Goal: Ask a question

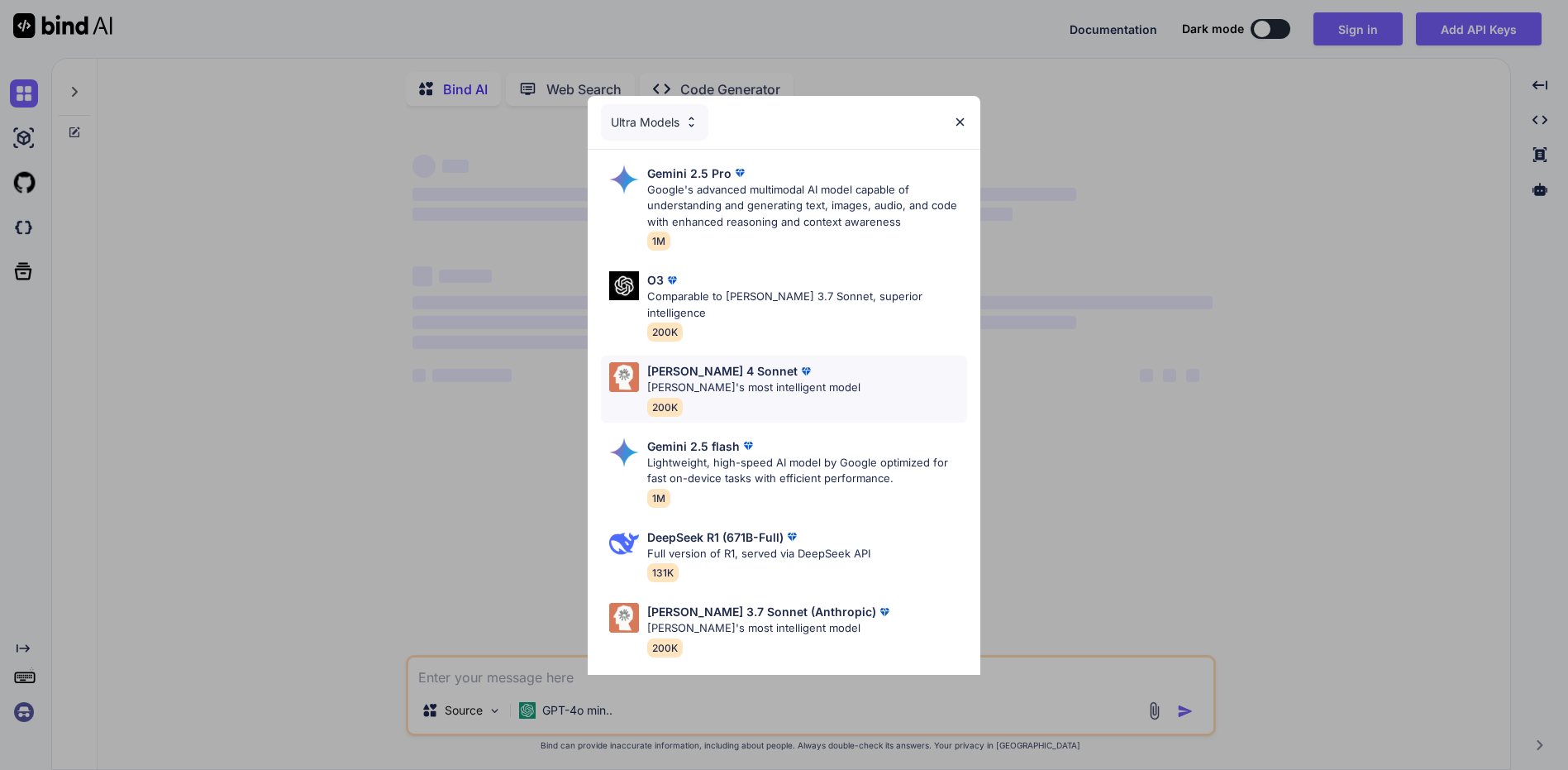
click at [844, 377] on div "[PERSON_NAME] 4 Sonnet [PERSON_NAME]'s most intelligent model 200K" at bounding box center [783, 389] width 366 height 67
type textarea "x"
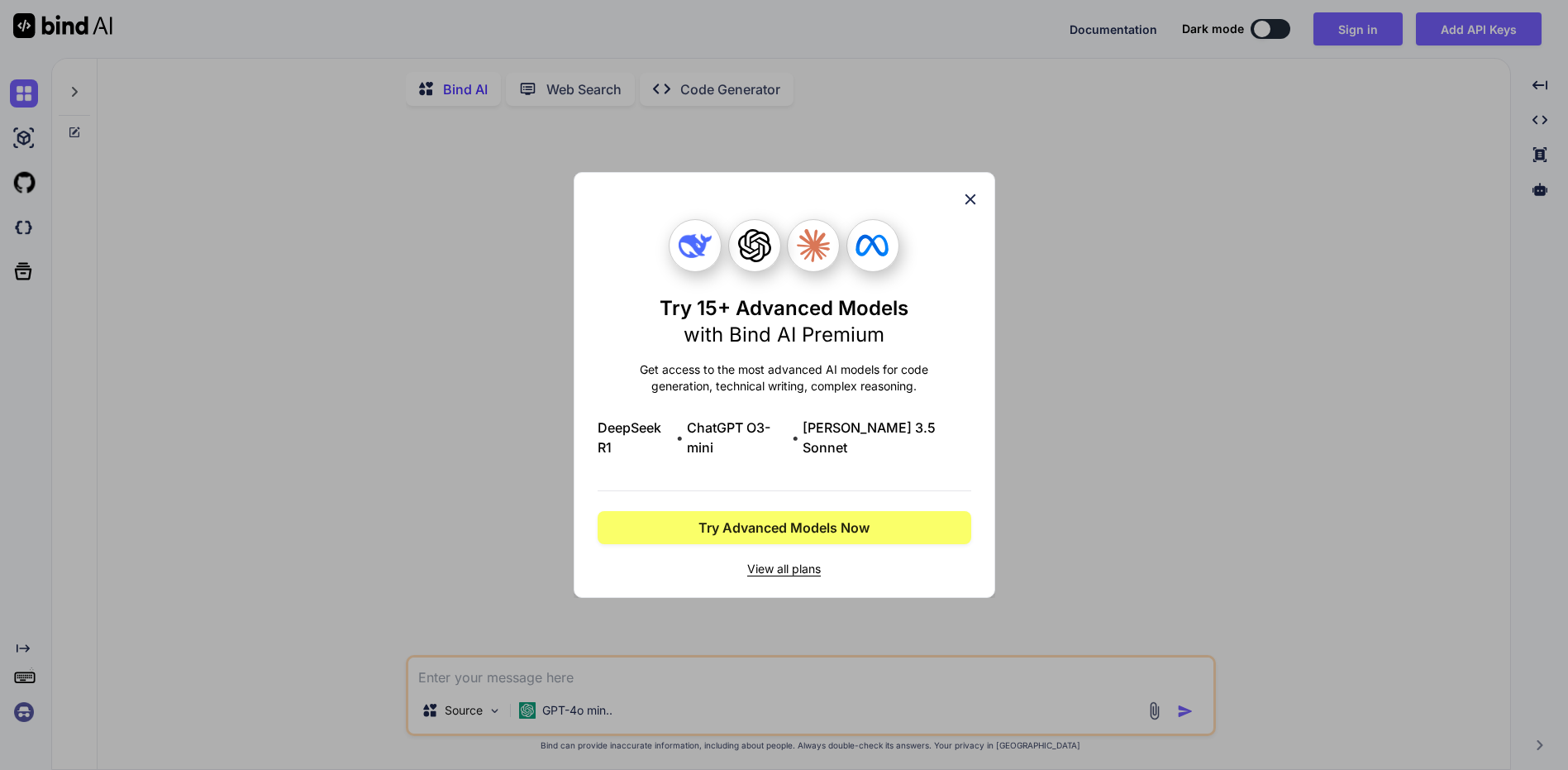
click at [1172, 450] on div "Try 15+ Advanced Models with Bind AI Premium Get access to the most advanced AI…" at bounding box center [784, 385] width 1568 height 770
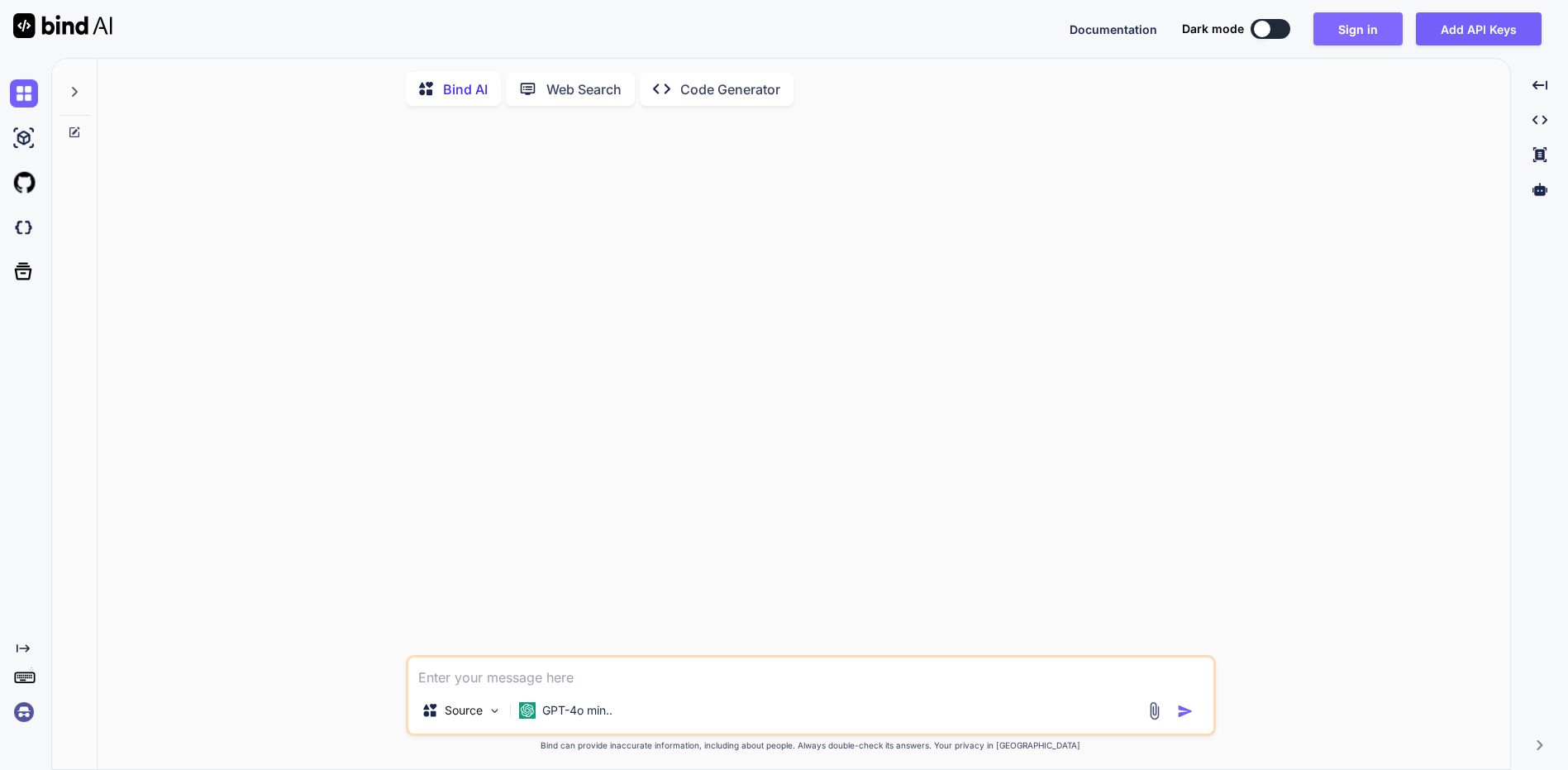
click at [1338, 13] on button "Sign in" at bounding box center [1358, 29] width 89 height 33
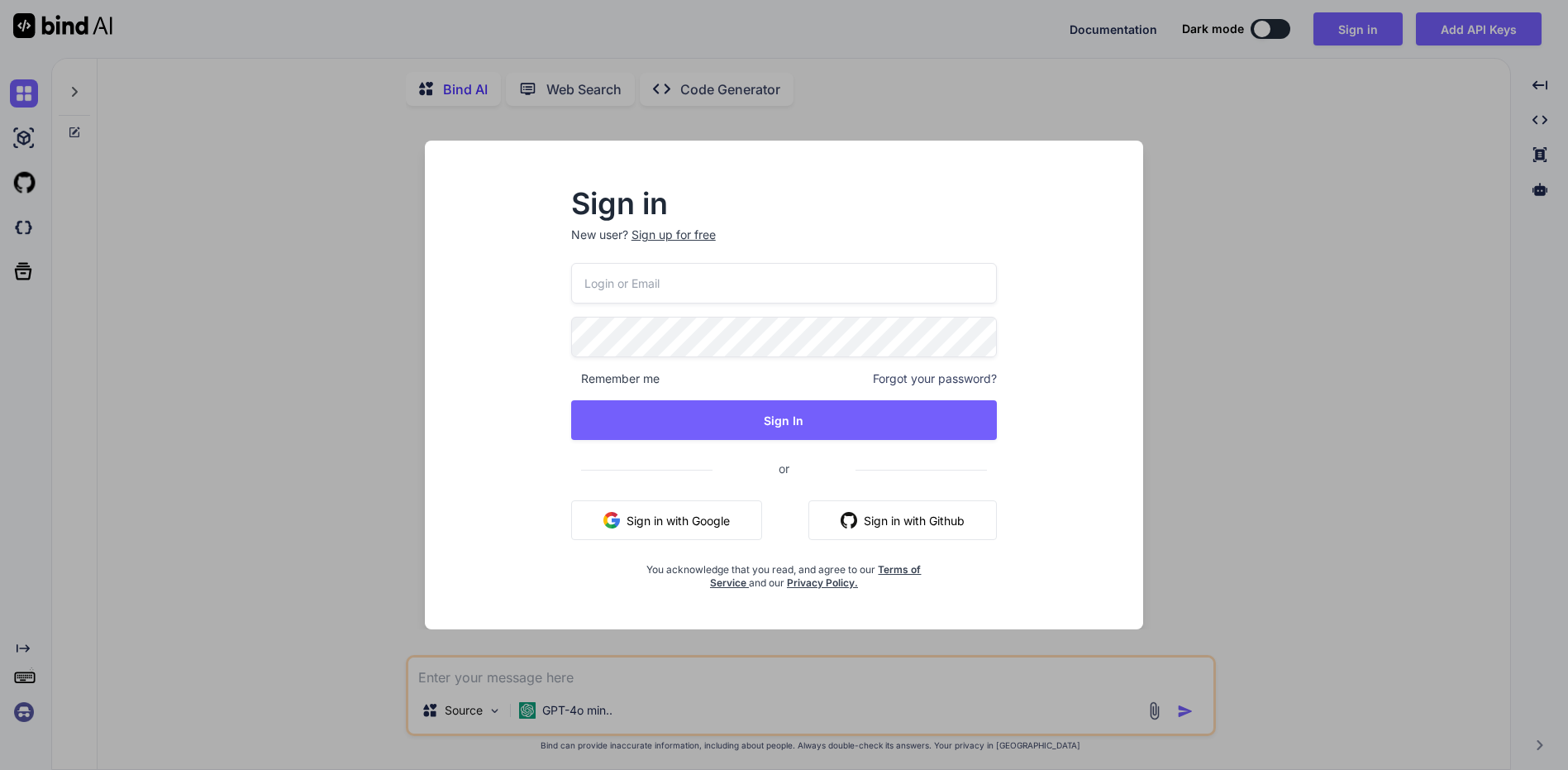
type input "[EMAIL_ADDRESS][DOMAIN_NAME]"
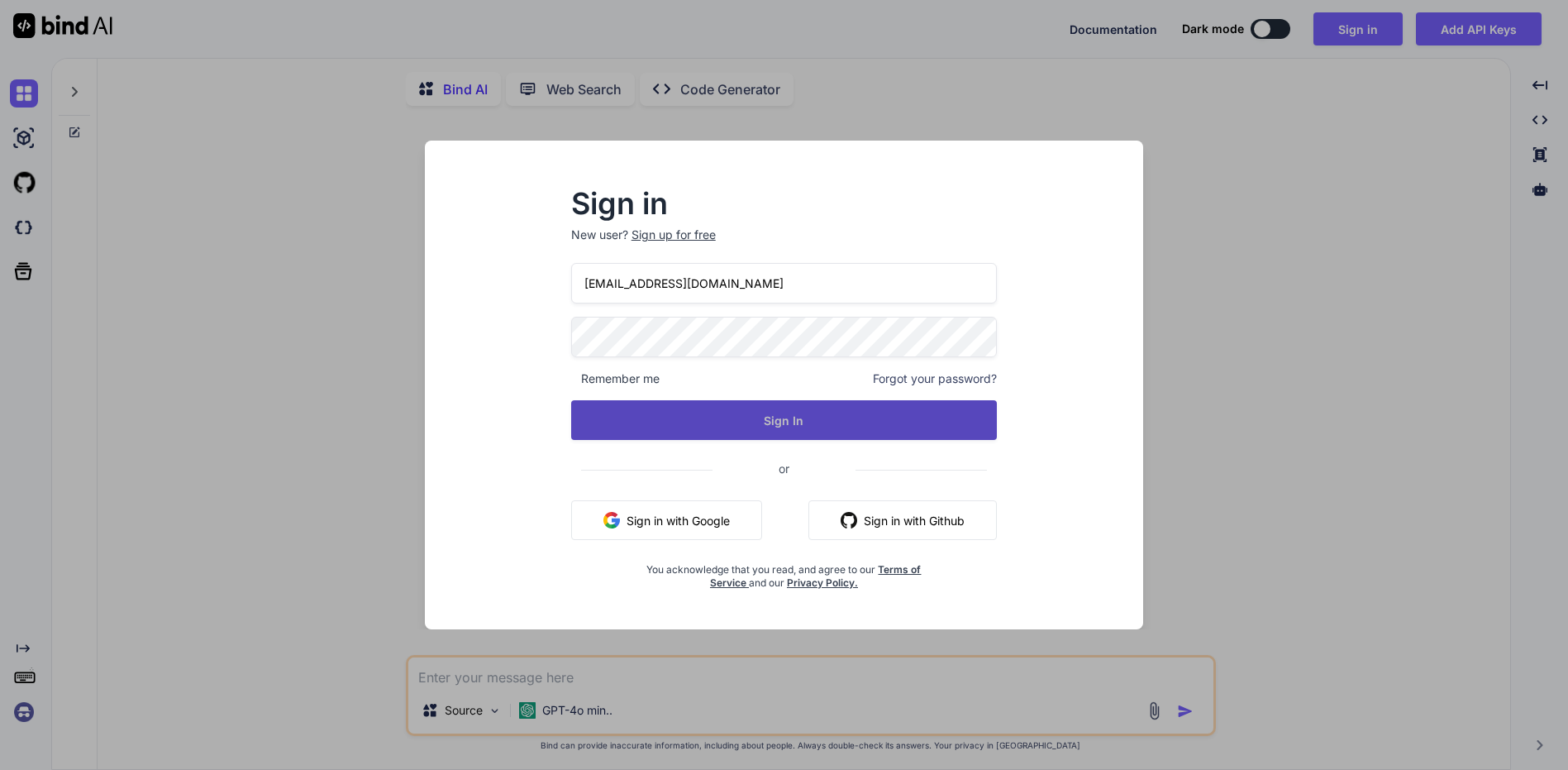
click at [772, 400] on button "Sign In" at bounding box center [784, 419] width 427 height 40
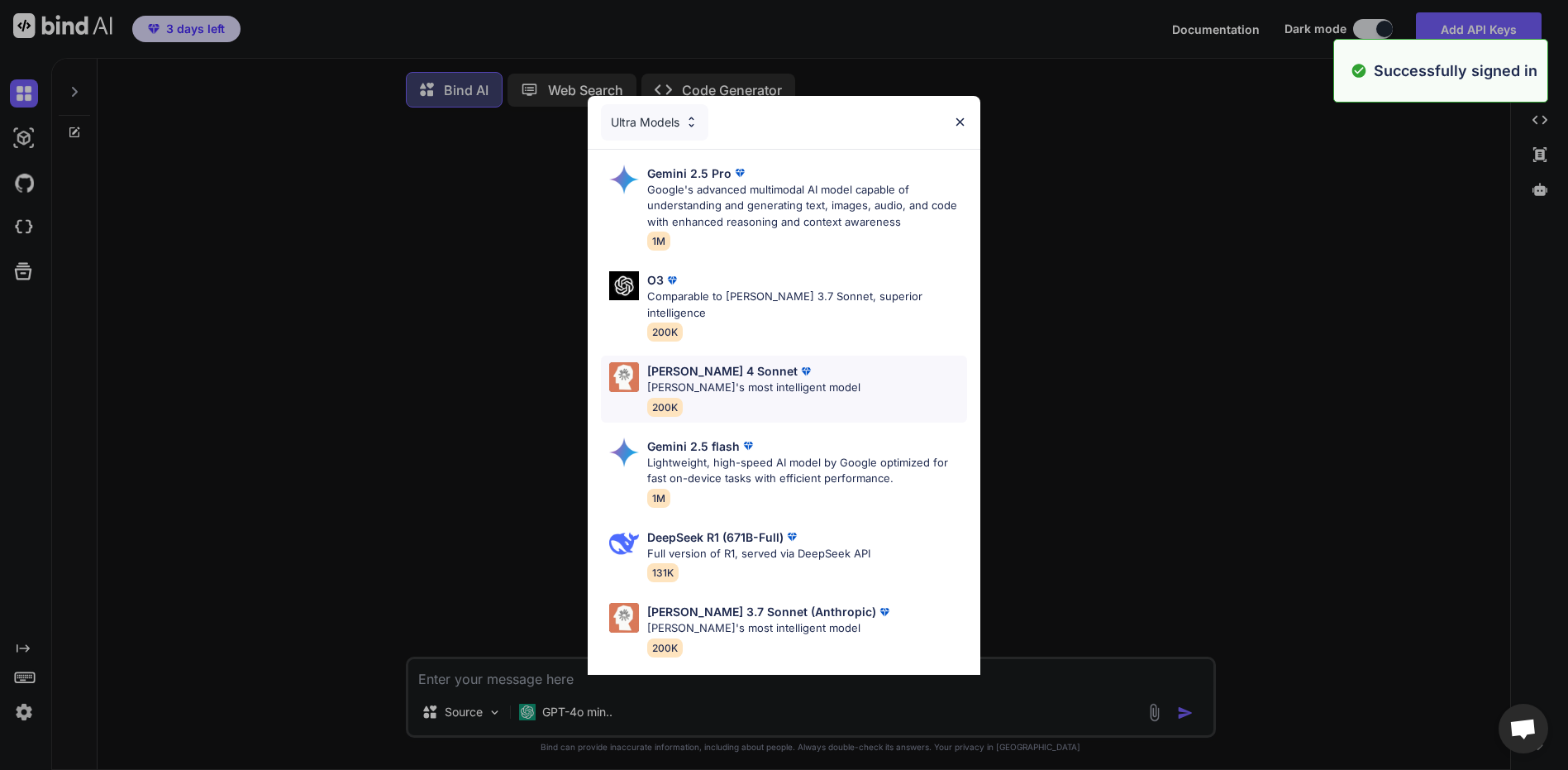
click at [786, 379] on p "[PERSON_NAME]'s most intelligent model" at bounding box center [755, 388] width 214 height 17
type textarea "x"
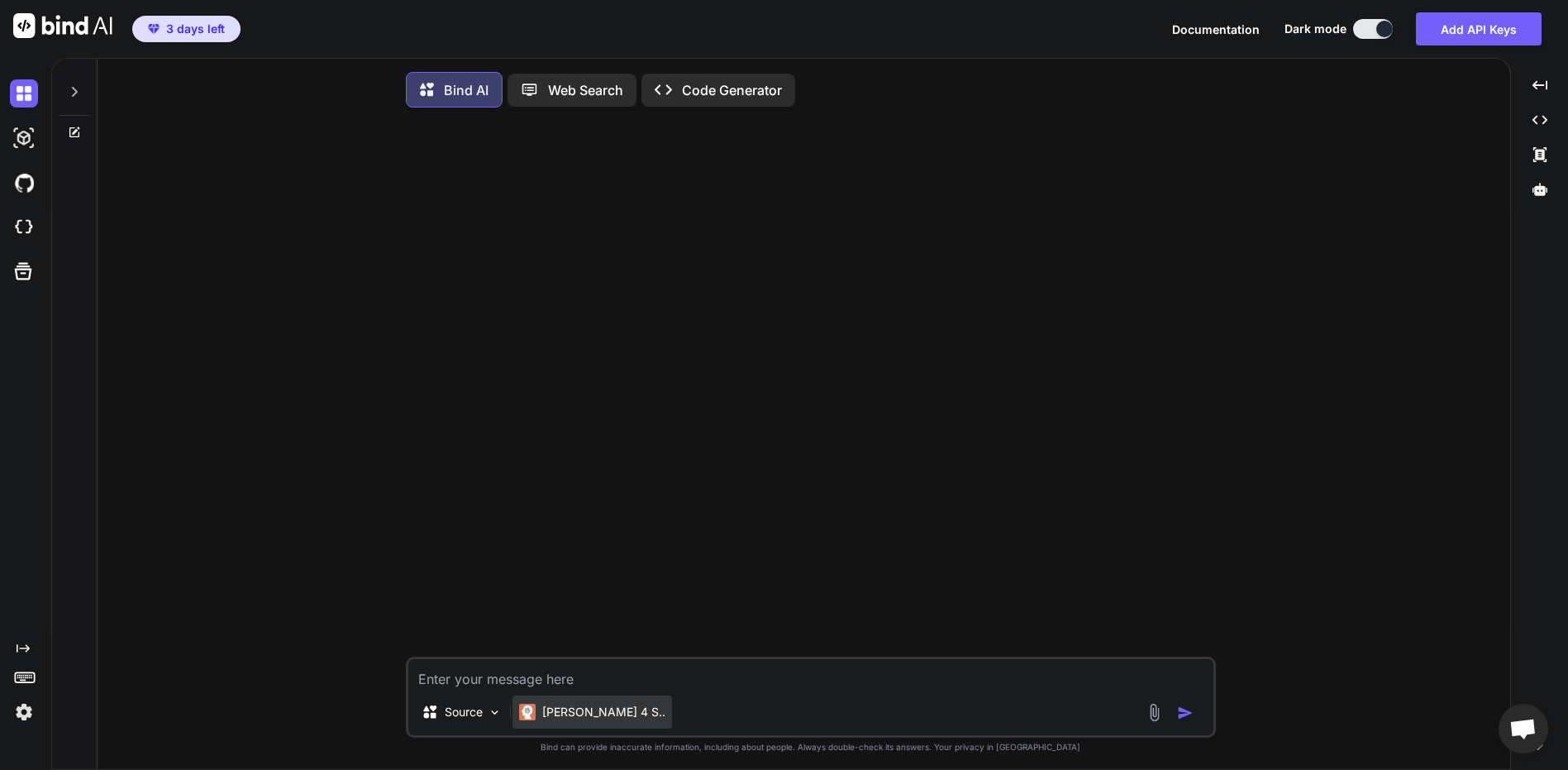
click at [571, 712] on p "[PERSON_NAME] 4 S.." at bounding box center [604, 712] width 123 height 17
click at [586, 716] on p "[PERSON_NAME] 4 S.." at bounding box center [604, 712] width 123 height 17
click at [614, 679] on textarea at bounding box center [811, 673] width 805 height 29
drag, startPoint x: 964, startPoint y: 586, endPoint x: 923, endPoint y: 602, distance: 44.0
click at [964, 585] on div at bounding box center [813, 389] width 807 height 536
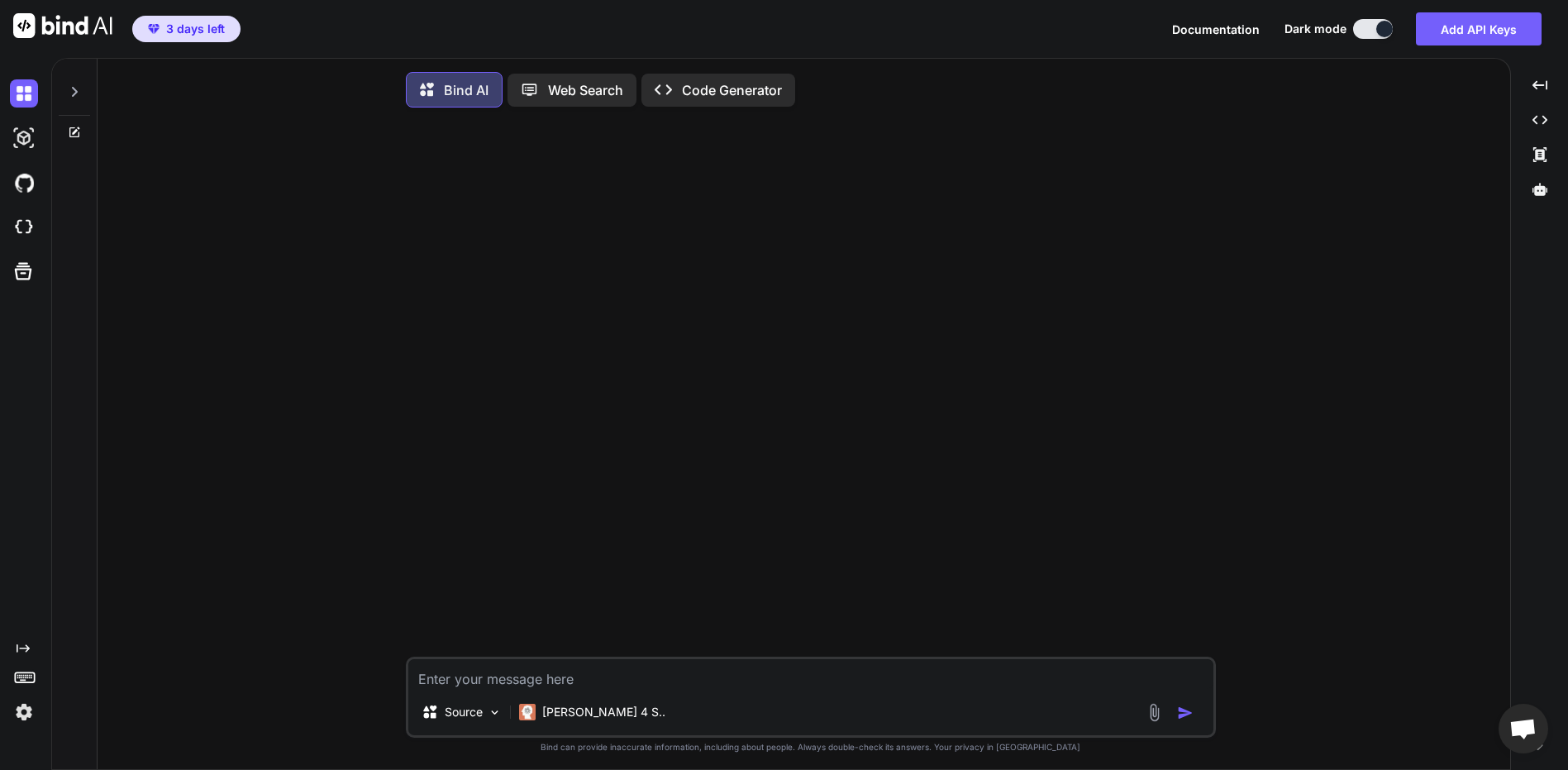
click at [826, 671] on textarea at bounding box center [811, 673] width 805 height 29
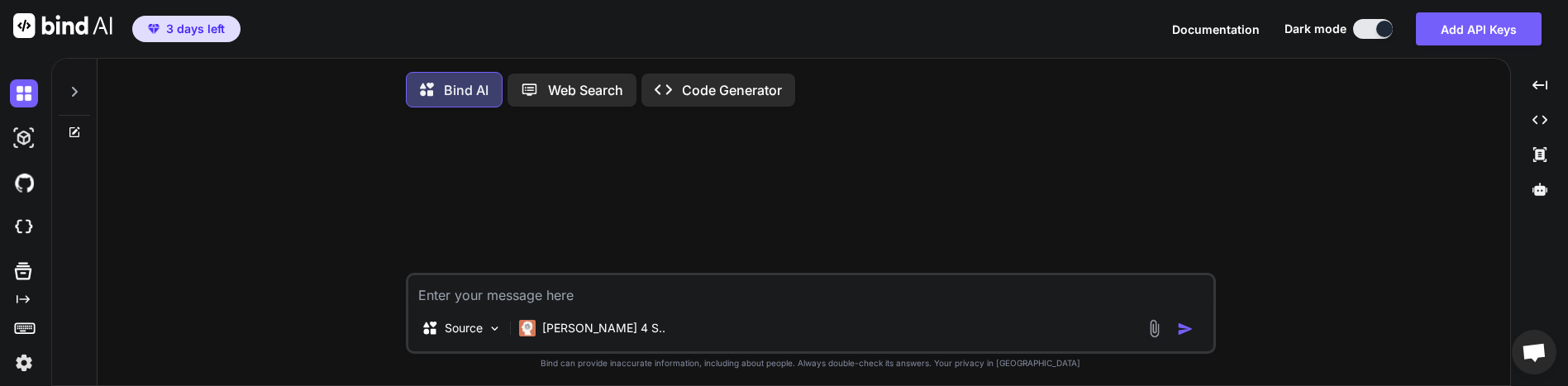
click at [526, 298] on textarea at bounding box center [811, 290] width 805 height 29
type textarea "hi"
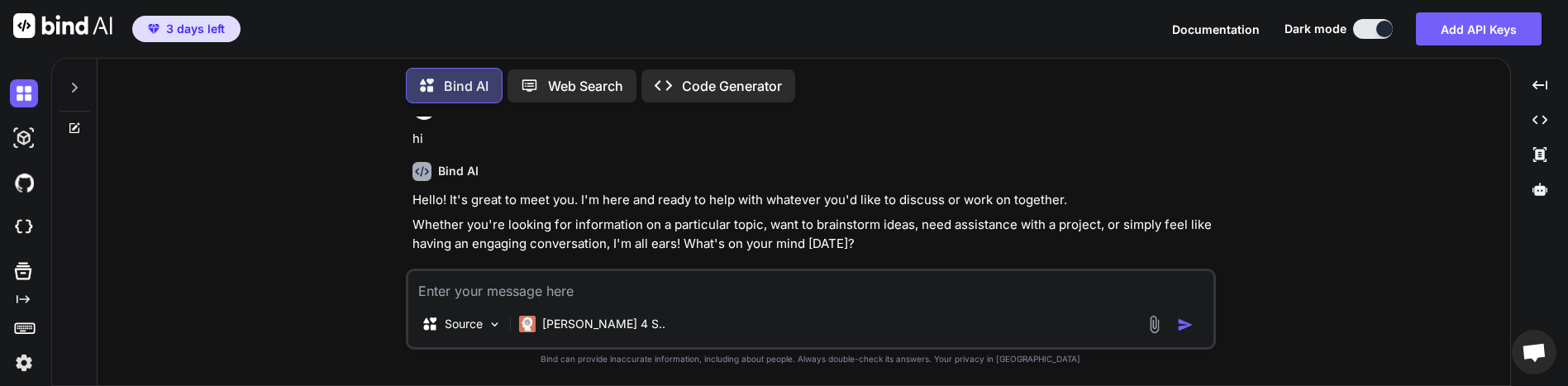
scroll to position [41, 0]
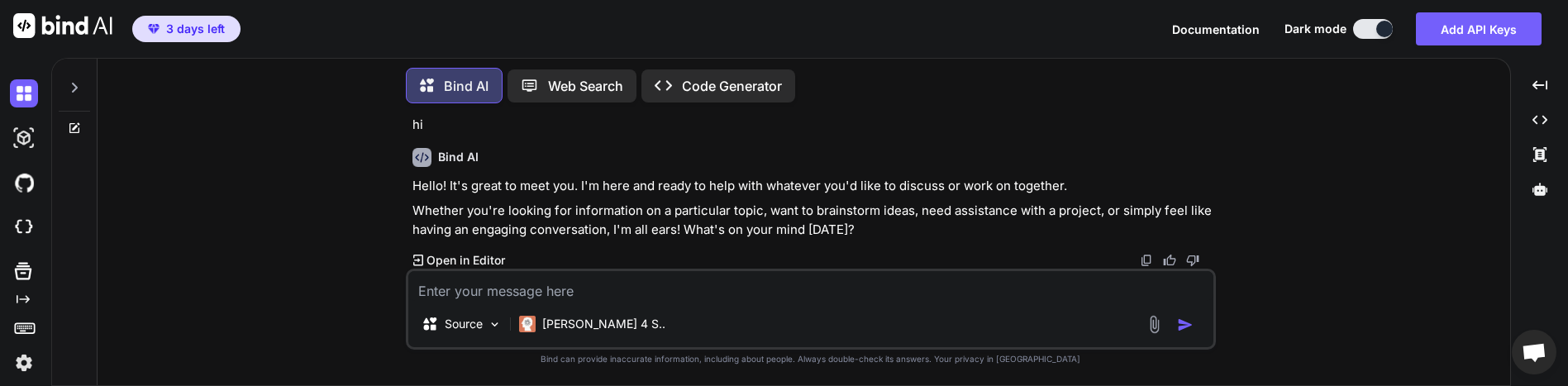
click at [595, 285] on textarea at bounding box center [811, 286] width 805 height 29
click at [509, 288] on textarea "who" at bounding box center [811, 286] width 805 height 29
type textarea "who are you"
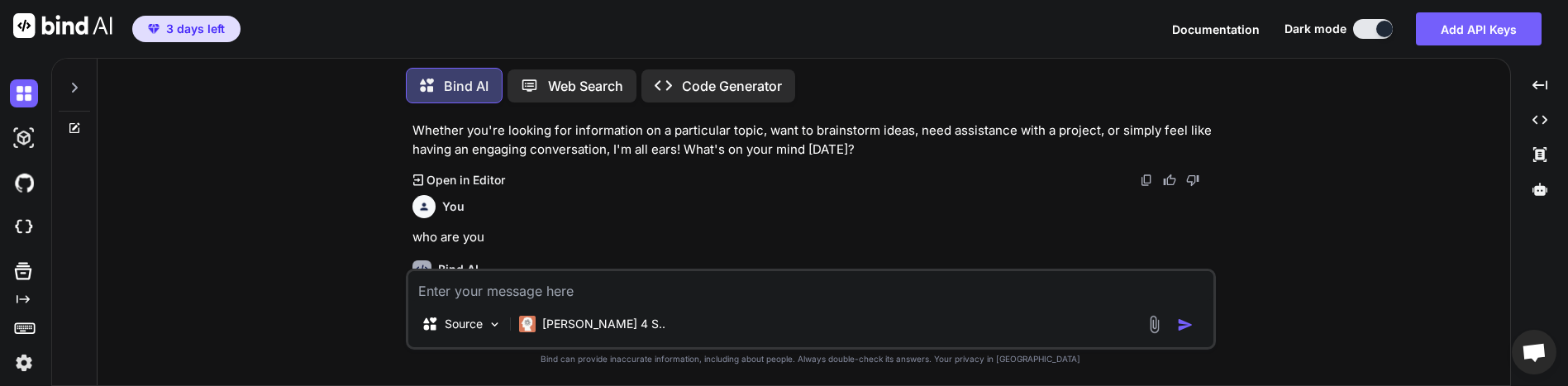
scroll to position [193, 0]
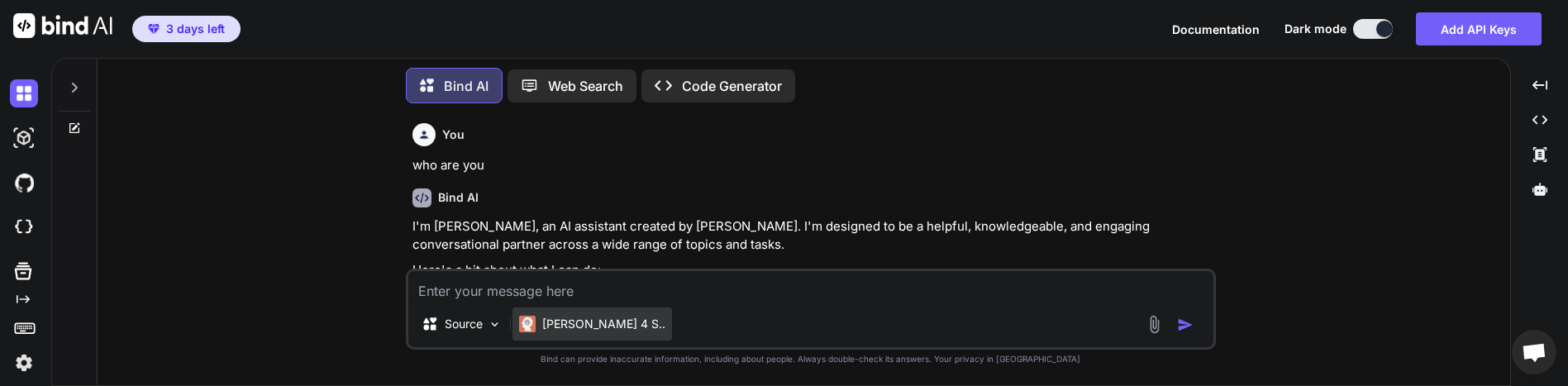
click at [579, 322] on p "[PERSON_NAME] 4 S.." at bounding box center [604, 324] width 123 height 17
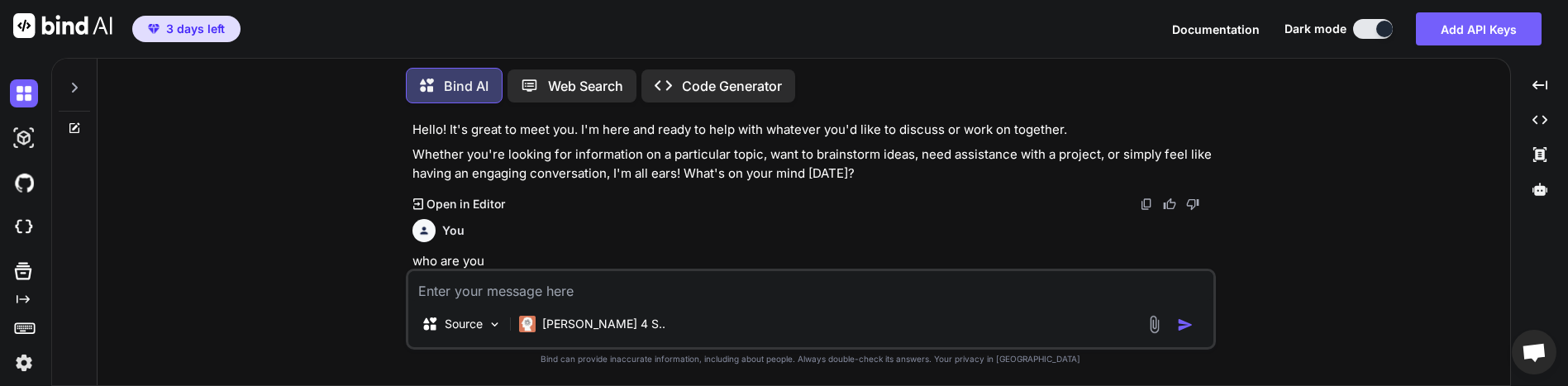
scroll to position [0, 0]
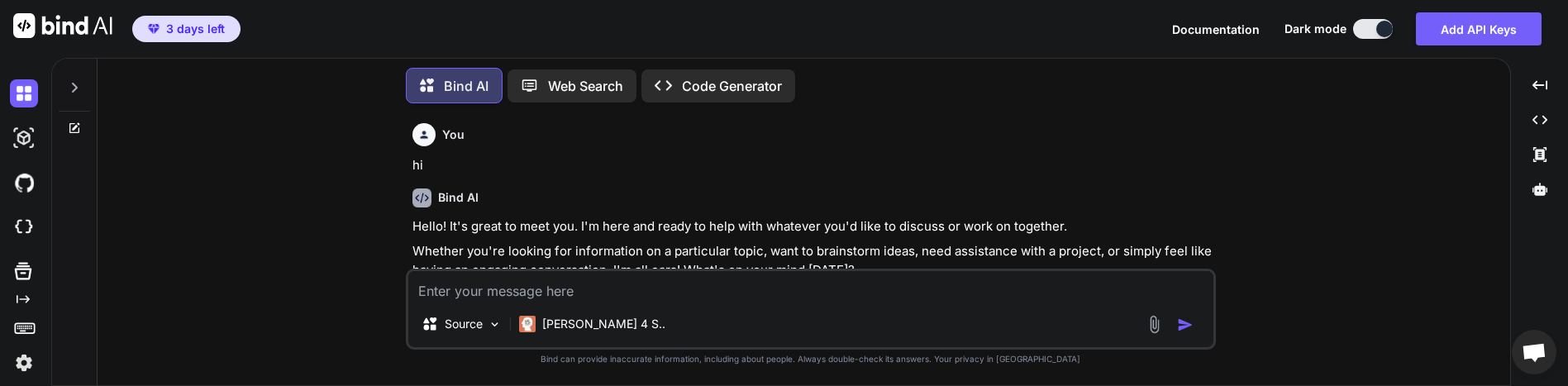
click at [685, 192] on div "Bind AI" at bounding box center [813, 198] width 801 height 19
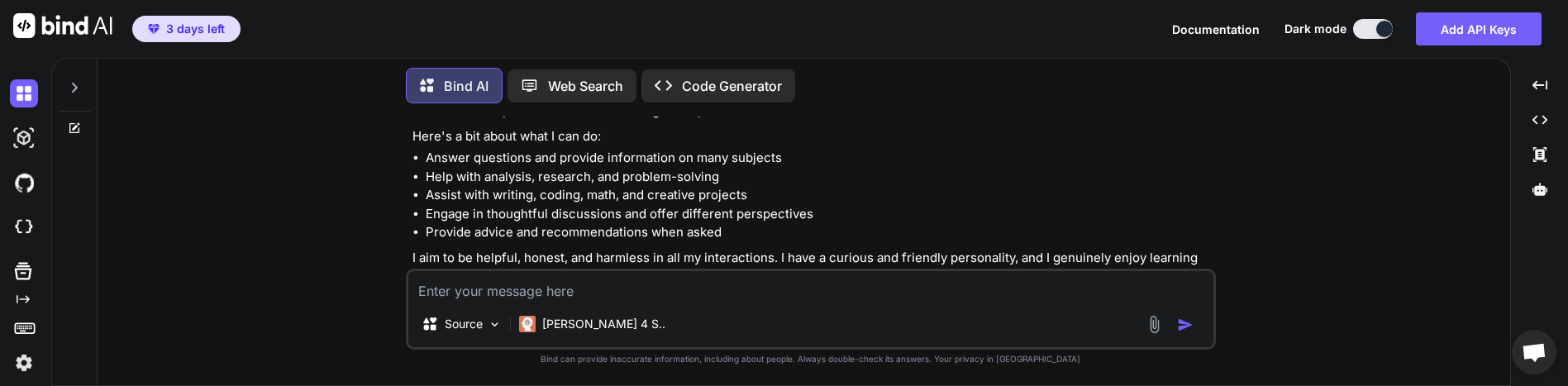
scroll to position [417, 0]
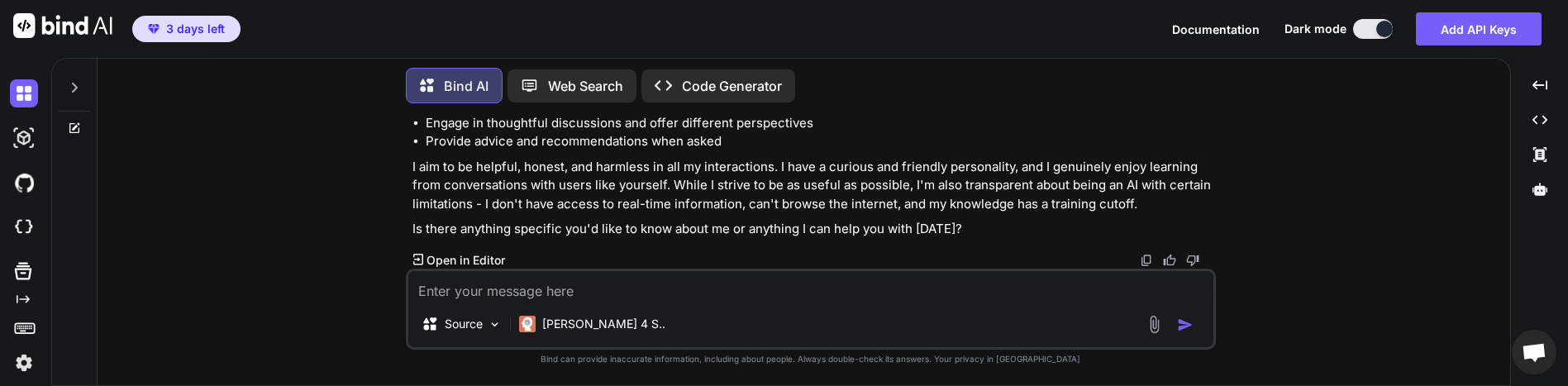
click at [80, 81] on icon at bounding box center [75, 88] width 13 height 13
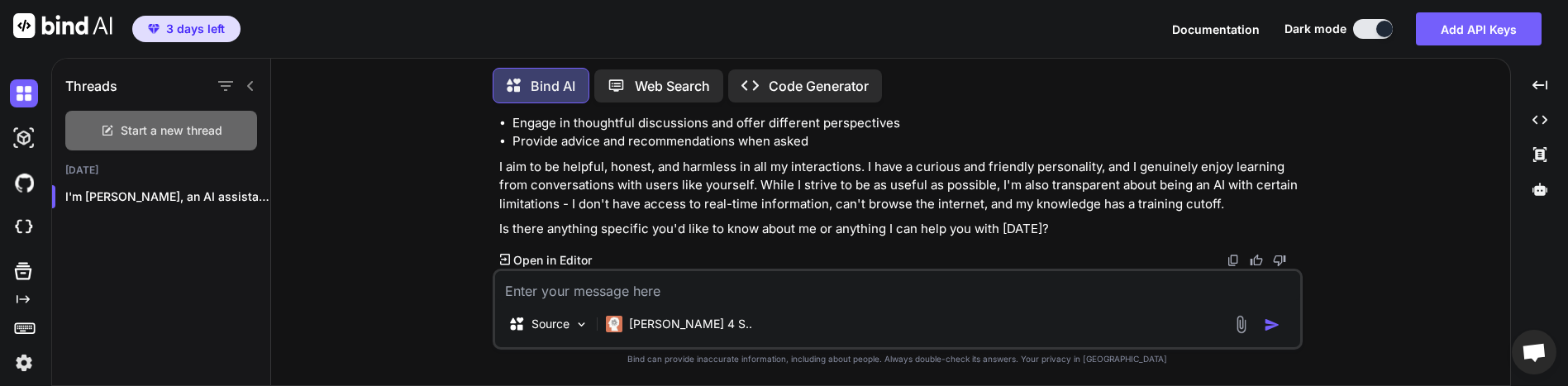
click at [192, 133] on span "Start a new thread" at bounding box center [171, 131] width 101 height 17
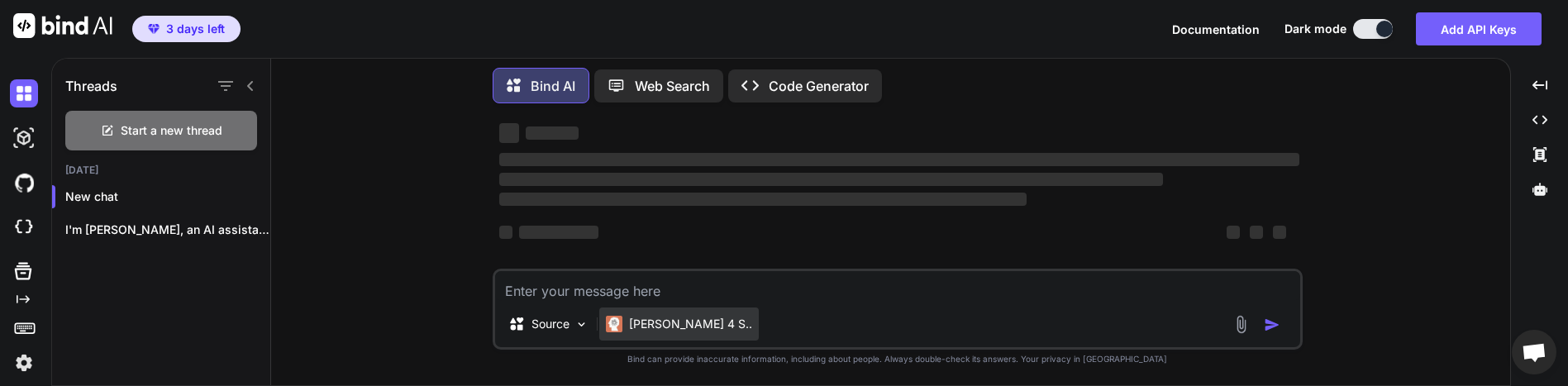
scroll to position [0, 0]
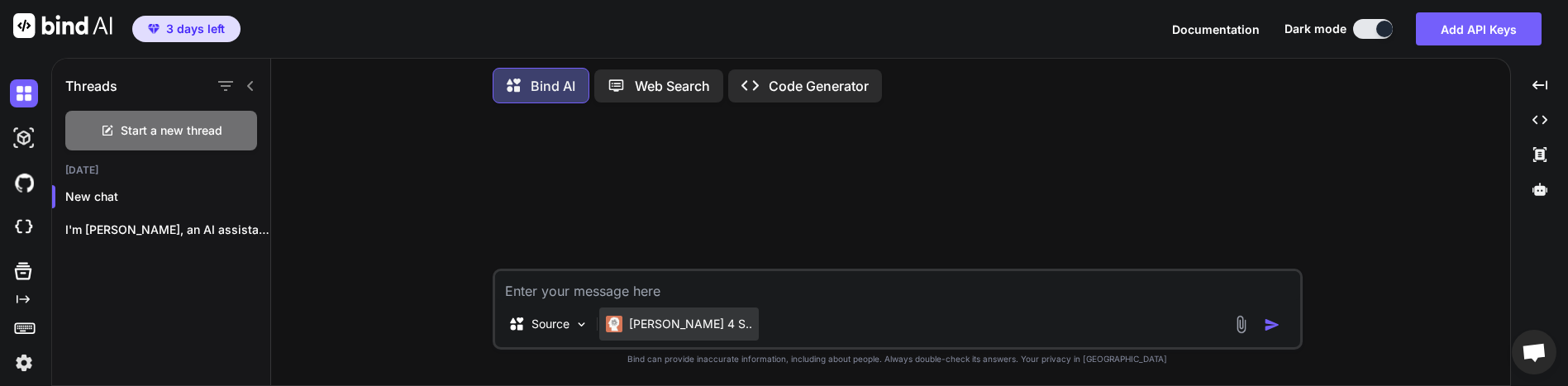
click at [688, 327] on p "[PERSON_NAME] 4 S.." at bounding box center [691, 324] width 123 height 17
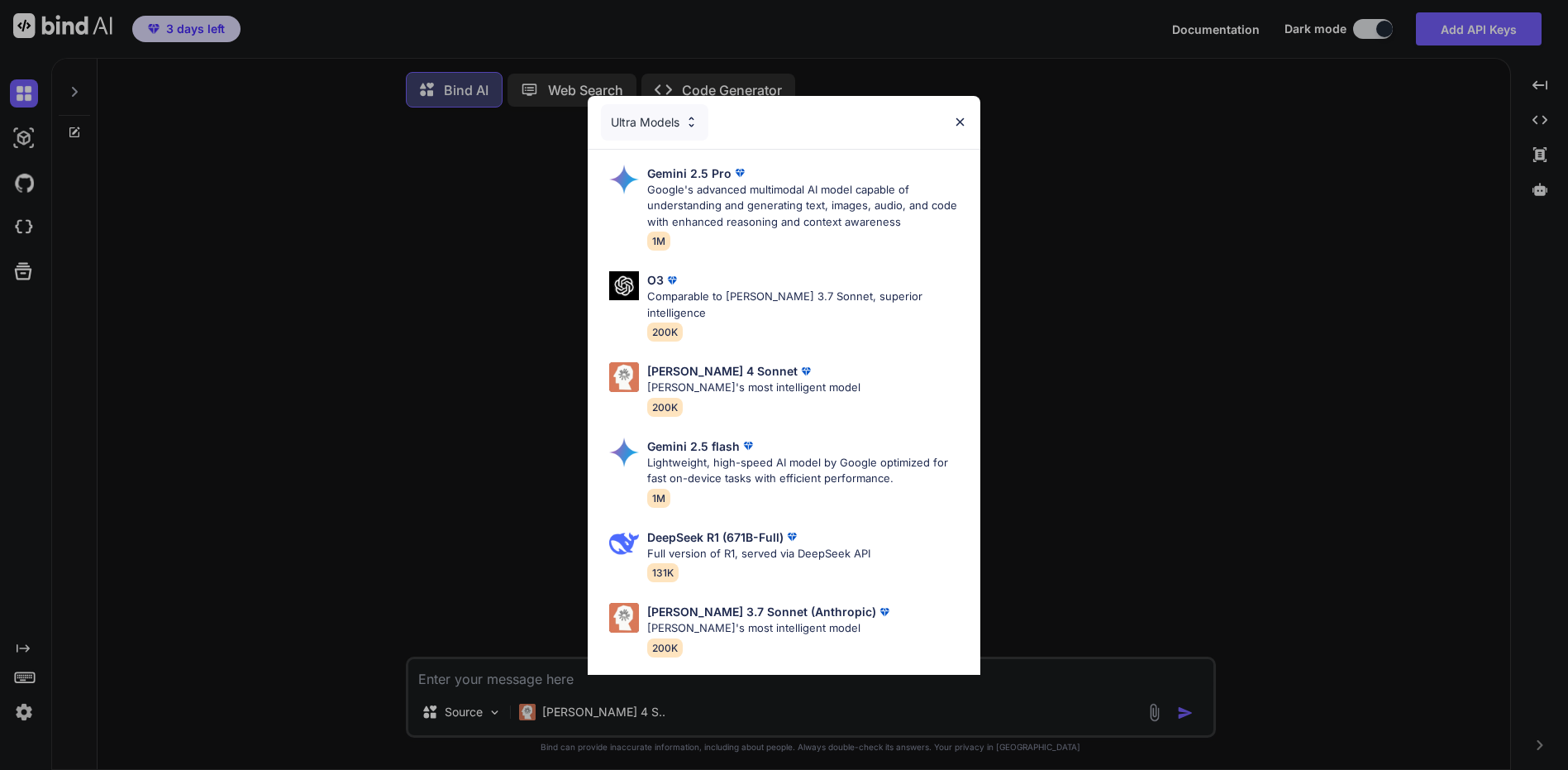
type textarea "x"
click at [691, 122] on img at bounding box center [691, 122] width 14 height 14
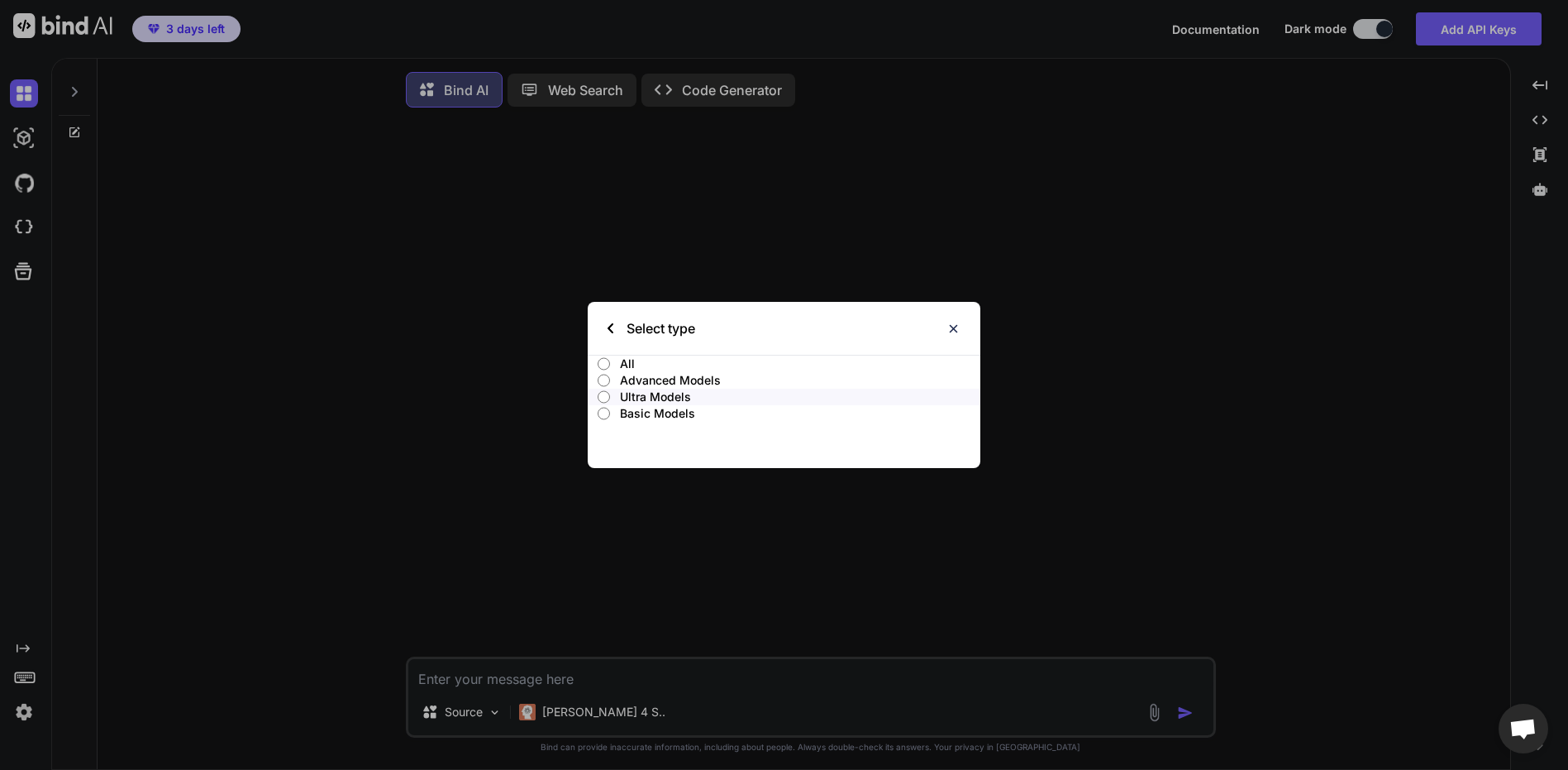
click at [655, 392] on p "Ultra Models" at bounding box center [800, 397] width 359 height 17
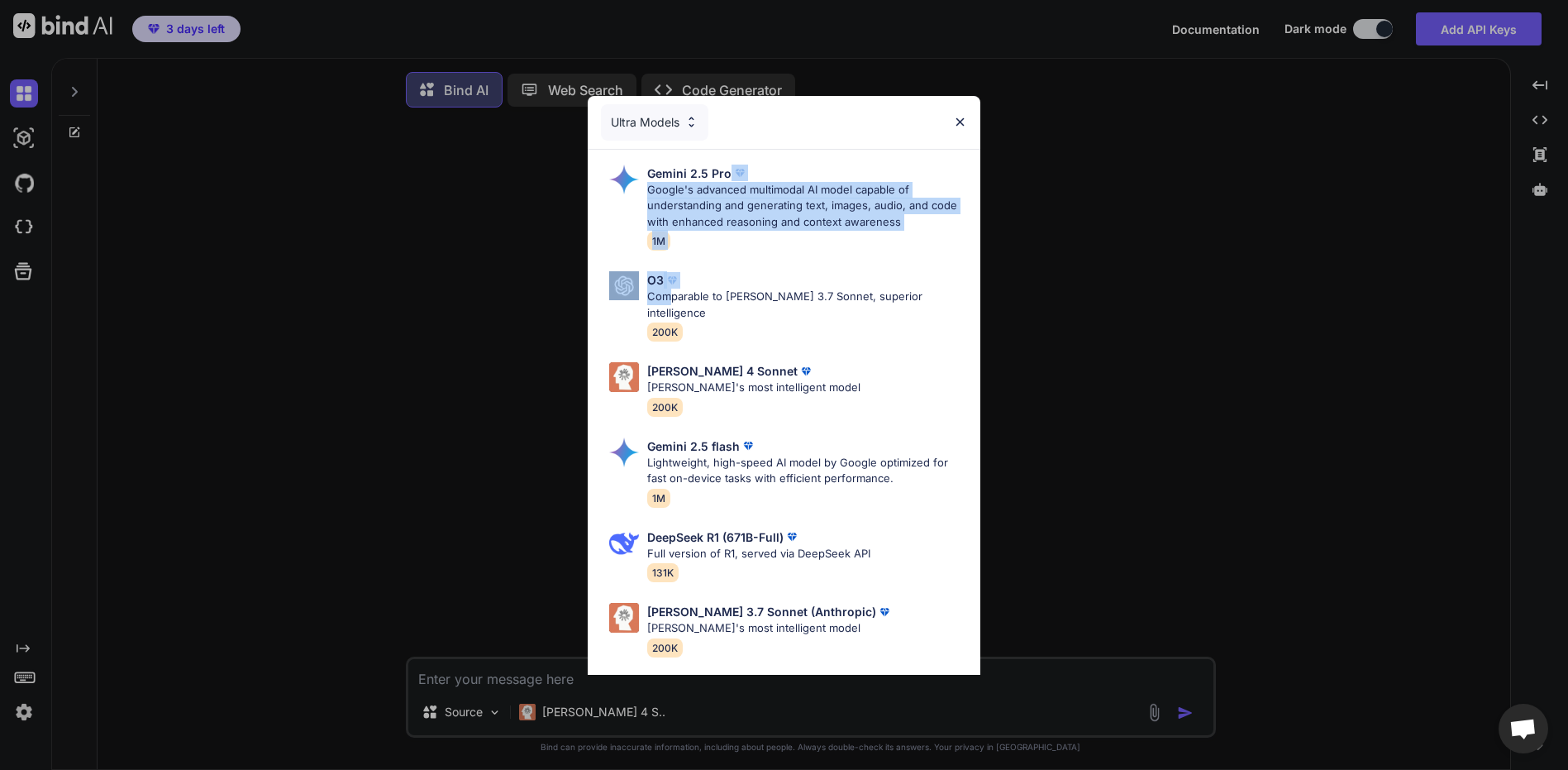
drag, startPoint x: 671, startPoint y: 301, endPoint x: 1095, endPoint y: 173, distance: 442.9
click at [1095, 173] on div "Ultra Models Gemini 2.5 Pro Google's advanced multimodal AI model capable of un…" at bounding box center [784, 385] width 1568 height 770
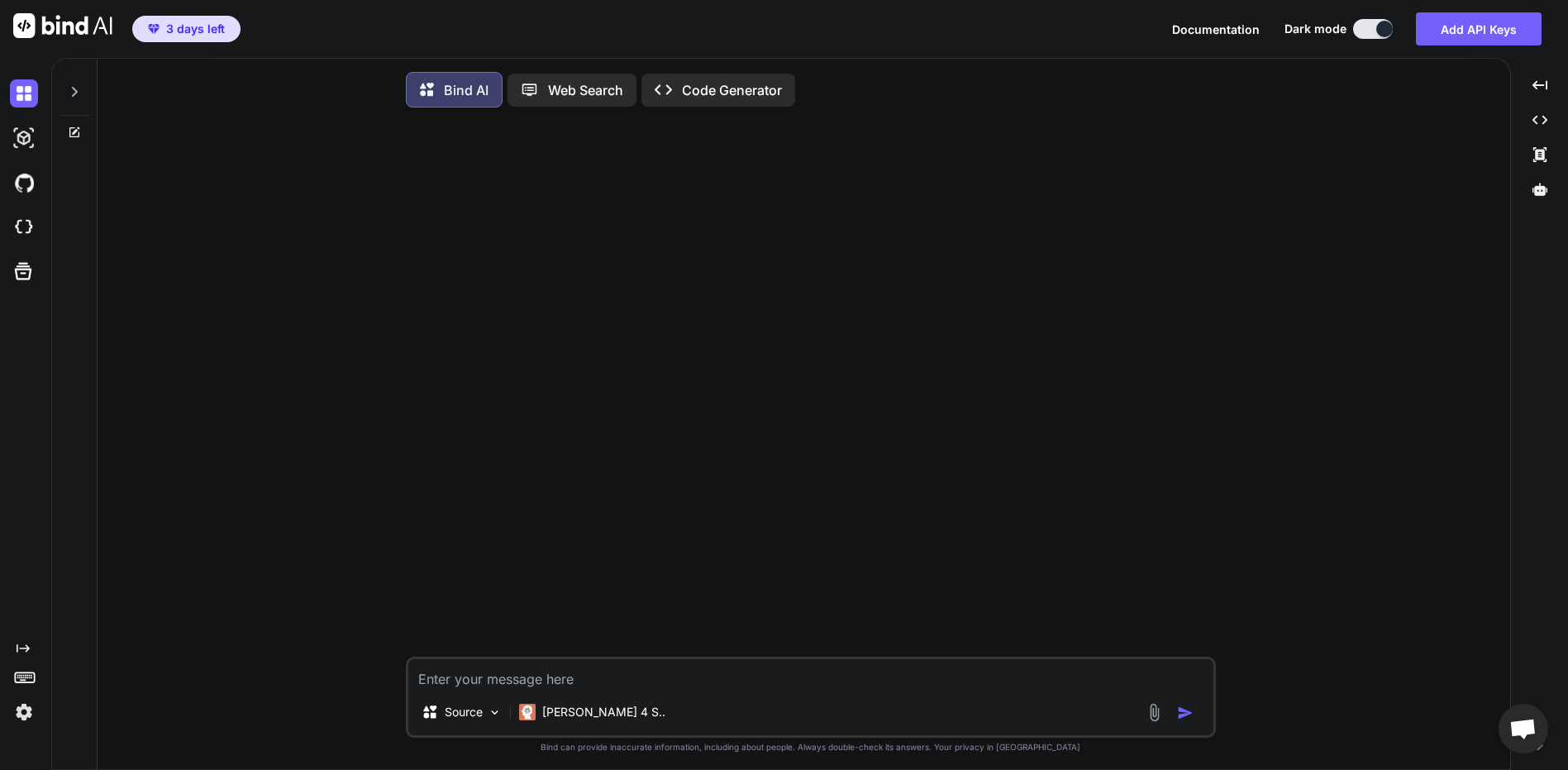
drag, startPoint x: 754, startPoint y: 66, endPoint x: 729, endPoint y: 73, distance: 26.0
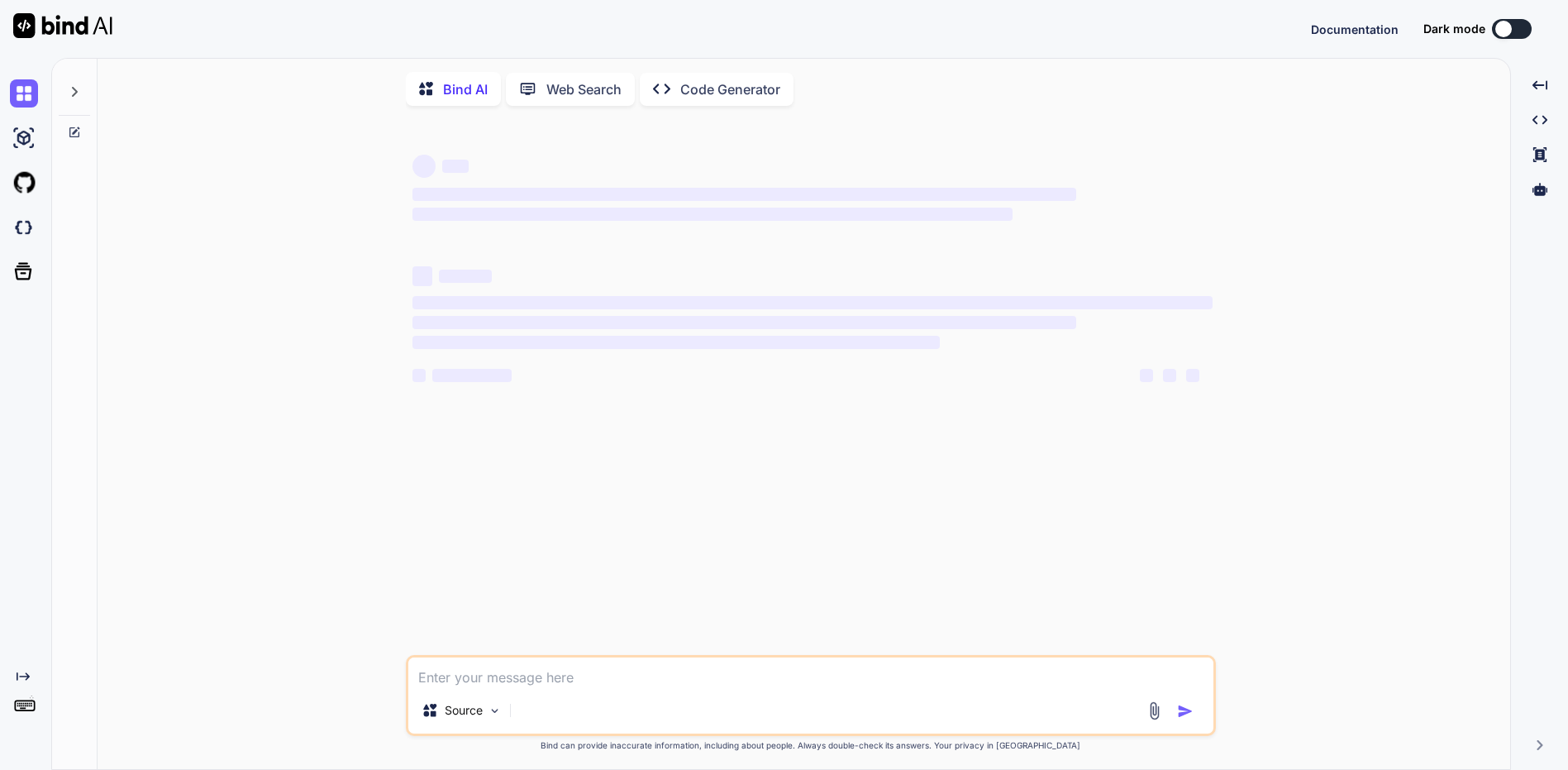
type textarea "x"
